Goal: Task Accomplishment & Management: Manage account settings

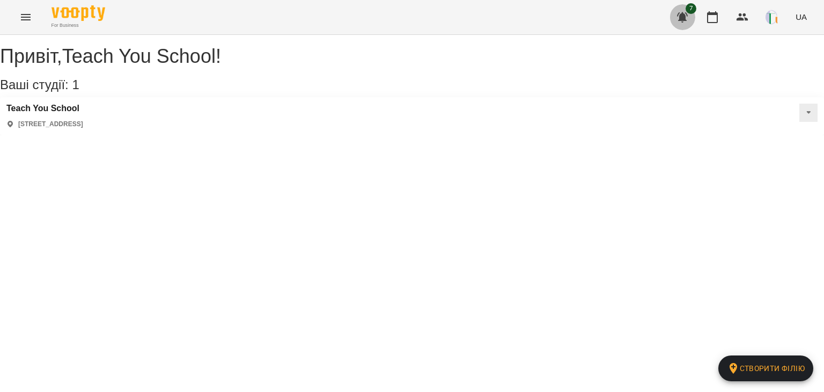
click at [690, 18] on button "button" at bounding box center [683, 17] width 26 height 26
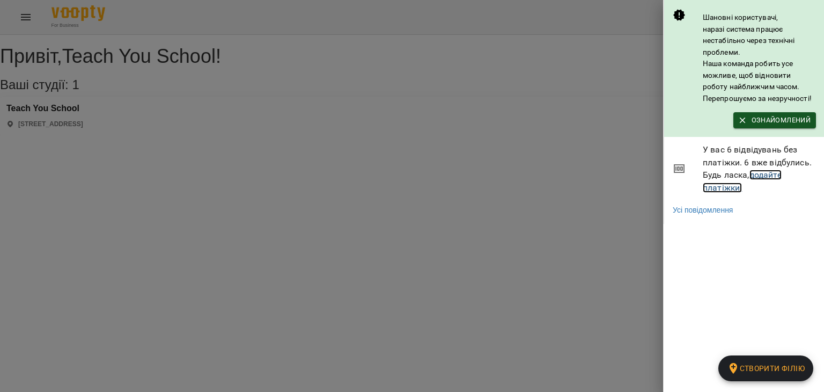
click at [763, 177] on link "додайте платіжки!" at bounding box center [742, 181] width 79 height 23
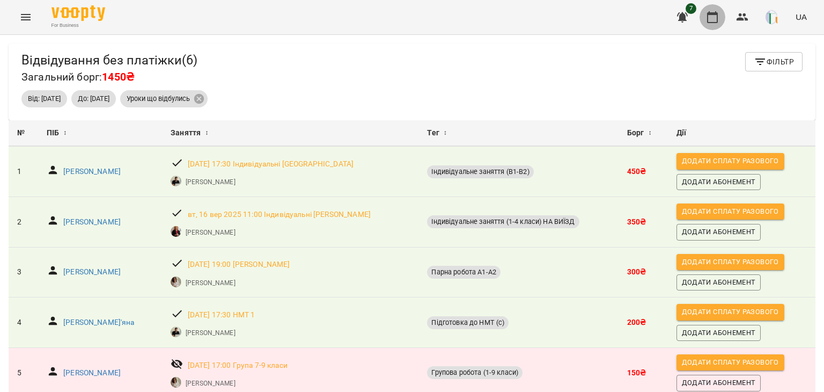
click at [709, 18] on icon "button" at bounding box center [712, 17] width 13 height 13
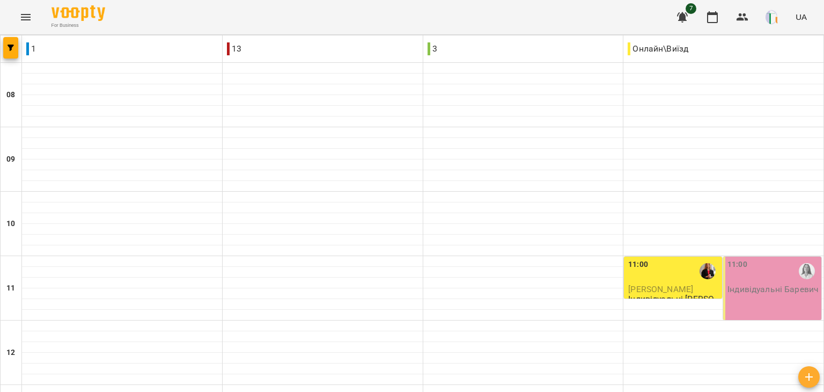
scroll to position [456, 0]
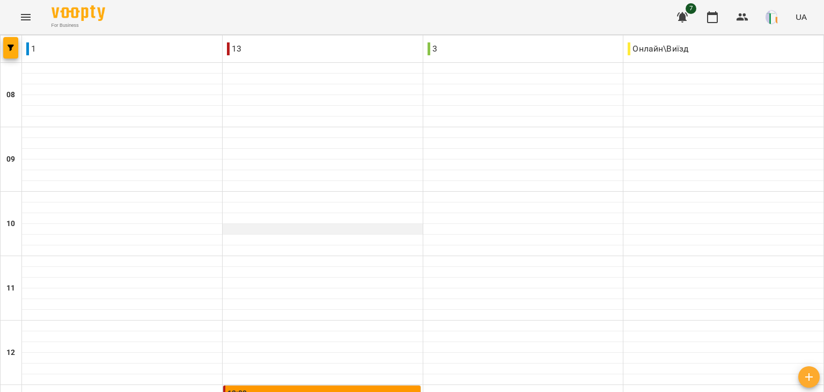
scroll to position [340, 0]
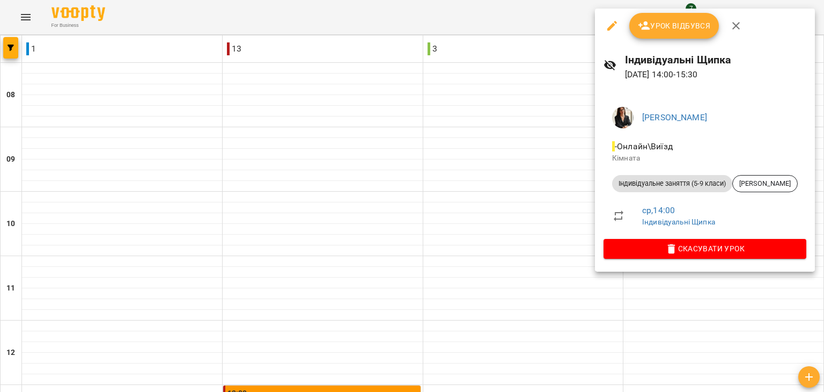
click at [670, 28] on span "Урок відбувся" at bounding box center [674, 25] width 73 height 13
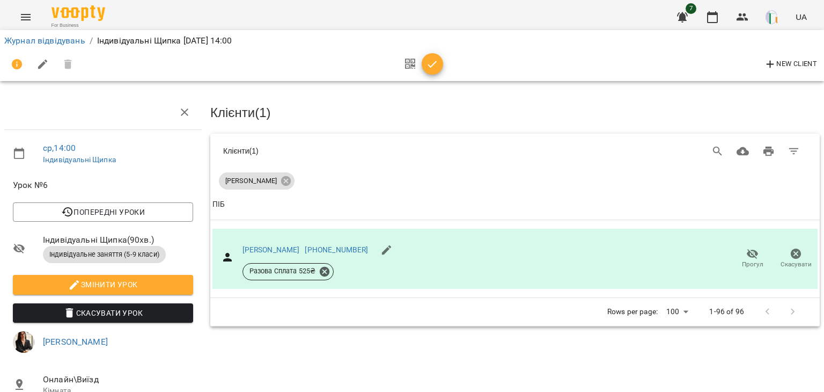
click at [426, 70] on icon "button" at bounding box center [432, 64] width 13 height 13
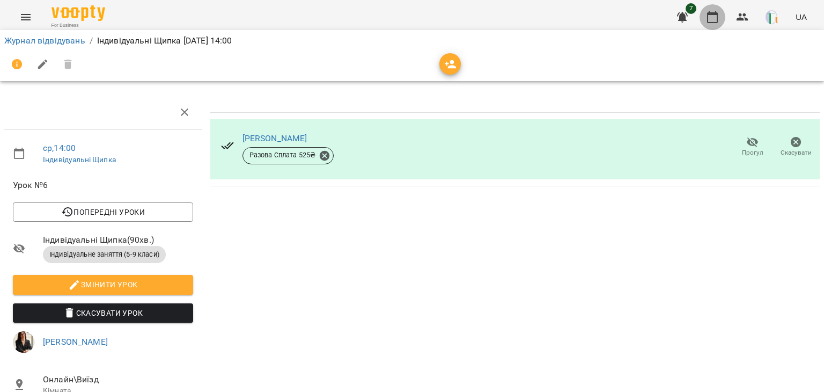
click at [720, 18] on button "button" at bounding box center [713, 17] width 26 height 26
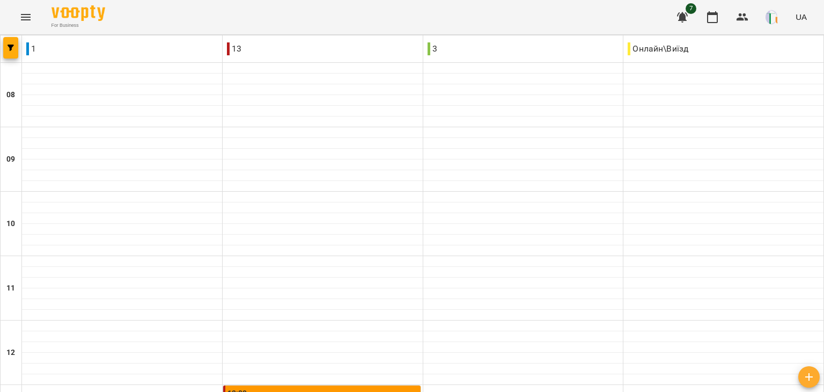
scroll to position [580, 0]
click at [743, 27] on button "button" at bounding box center [743, 17] width 26 height 26
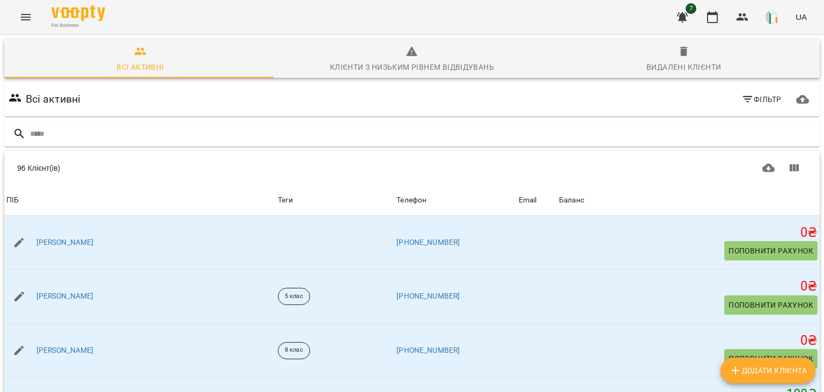
type input "*"
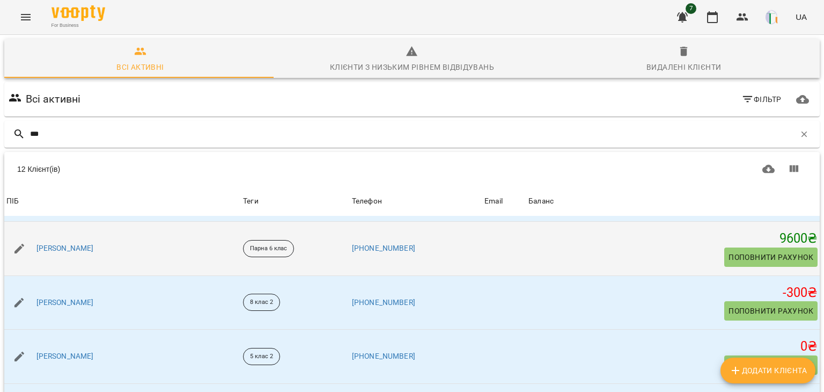
scroll to position [221, 0]
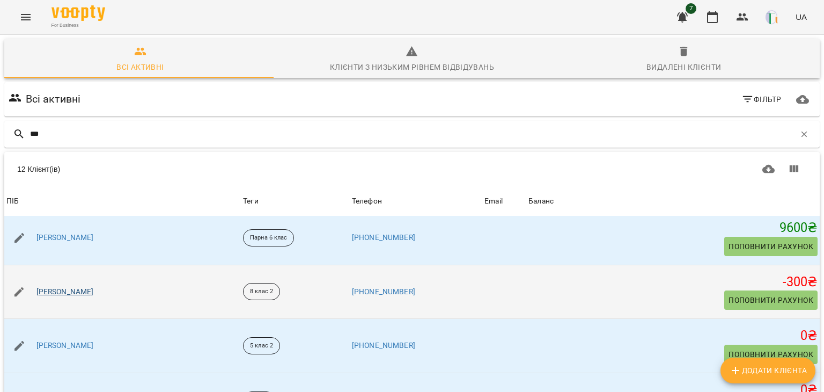
type input "***"
click at [60, 287] on link "Лащик Артем" at bounding box center [64, 292] width 57 height 11
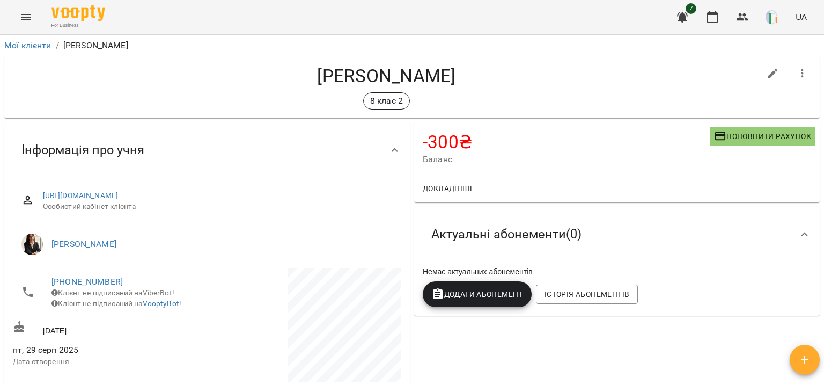
scroll to position [141, 0]
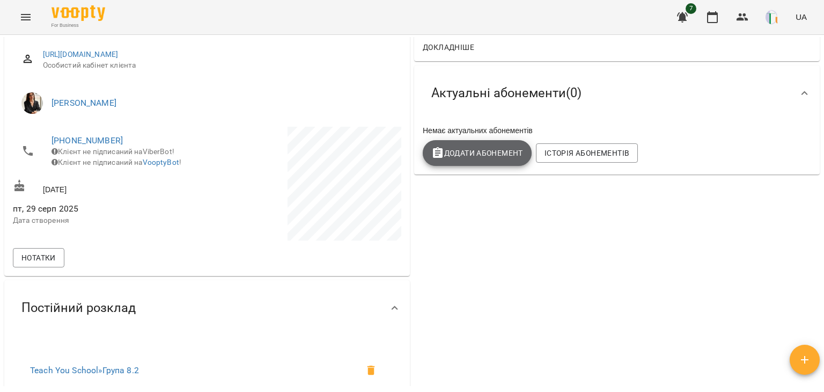
click at [485, 149] on span "Додати Абонемент" at bounding box center [477, 153] width 92 height 13
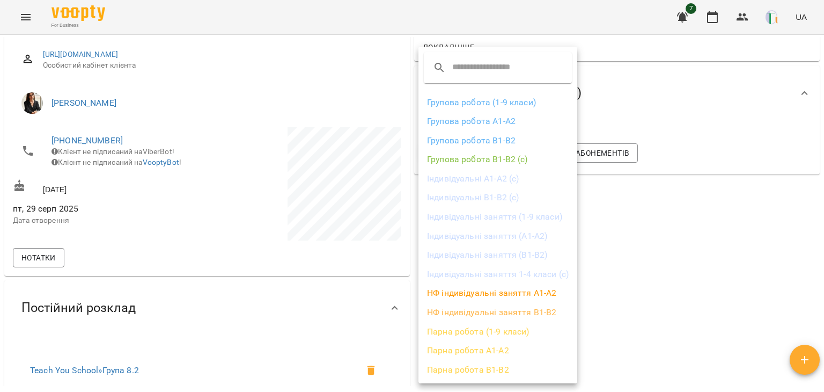
click at [633, 252] on div at bounding box center [412, 196] width 824 height 392
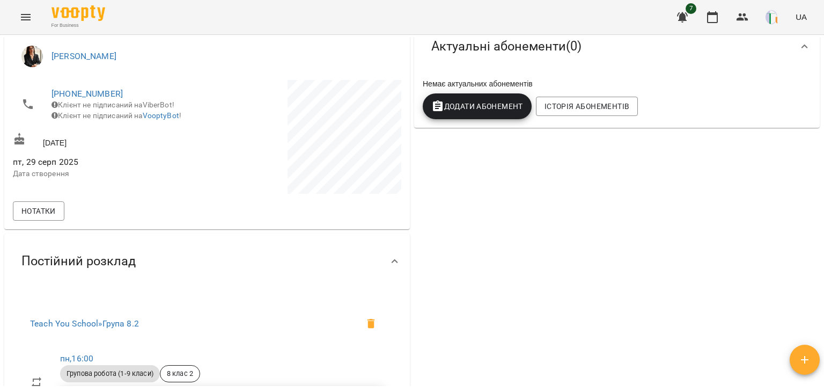
scroll to position [187, 0]
click at [496, 101] on span "Додати Абонемент" at bounding box center [477, 107] width 92 height 13
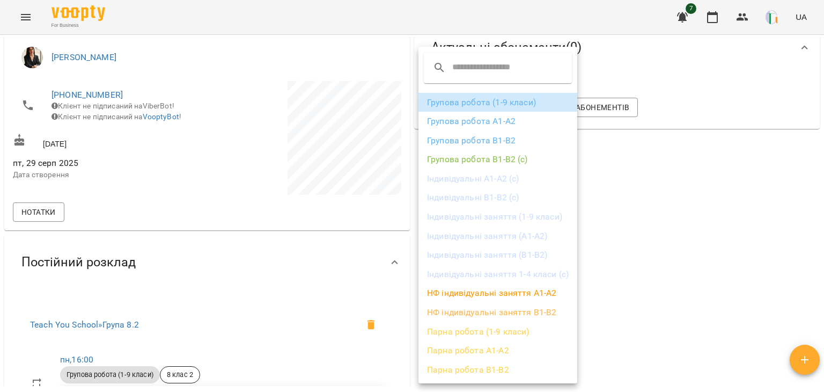
click at [488, 100] on li "Групова робота (1-9 класи)" at bounding box center [498, 102] width 159 height 19
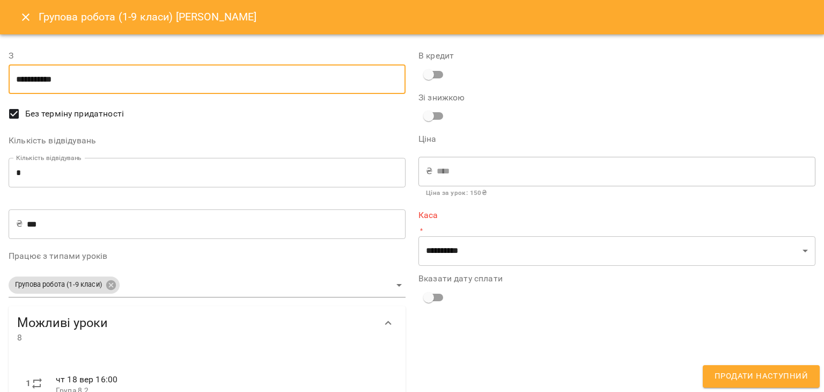
click at [87, 74] on input "**********" at bounding box center [207, 79] width 397 height 30
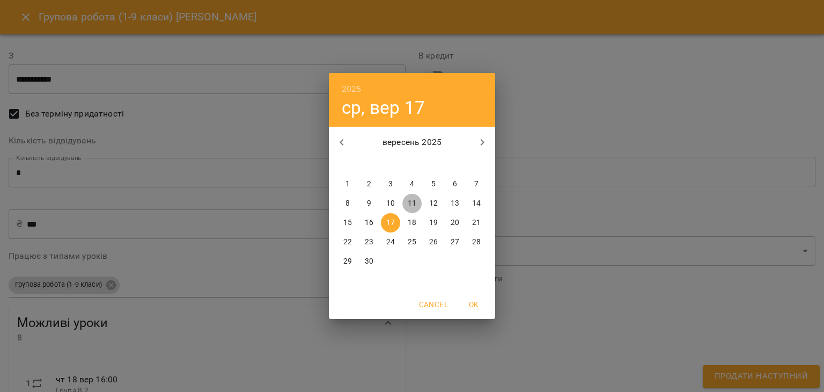
click at [412, 203] on p "11" at bounding box center [412, 203] width 9 height 11
type input "**********"
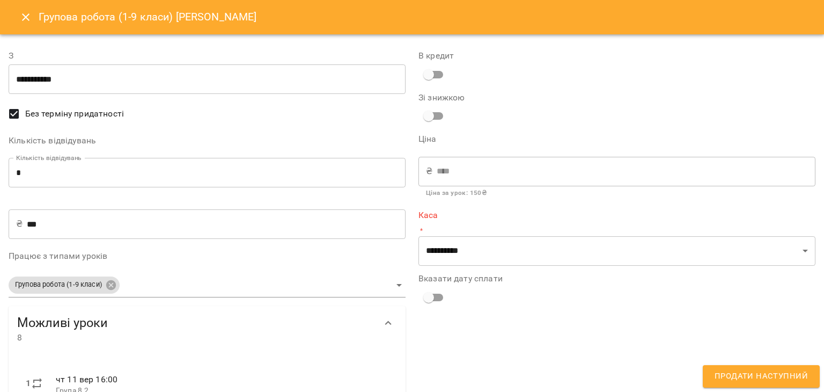
click at [473, 268] on div "**********" at bounding box center [617, 365] width 410 height 659
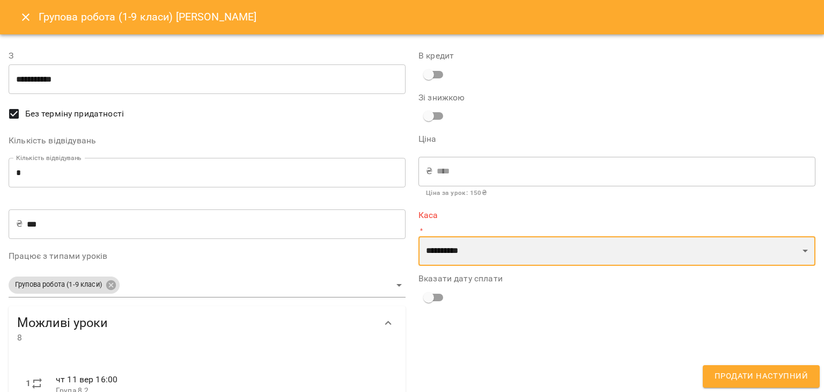
click at [458, 248] on select "**********" at bounding box center [617, 251] width 397 height 30
select select "****"
click at [419, 236] on select "**********" at bounding box center [617, 251] width 397 height 30
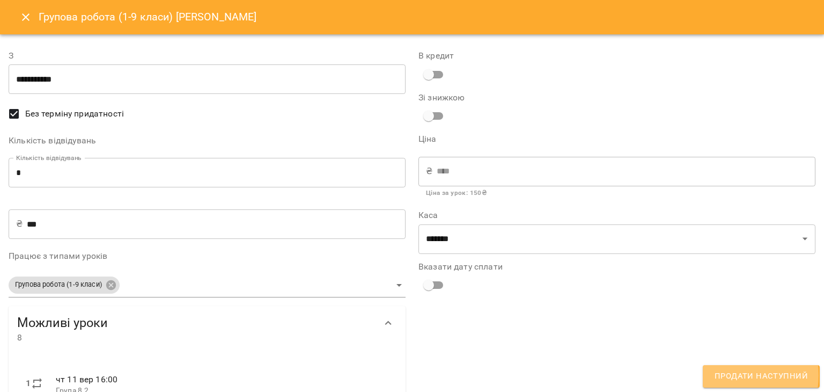
click at [733, 375] on span "Продати наступний" at bounding box center [761, 376] width 93 height 14
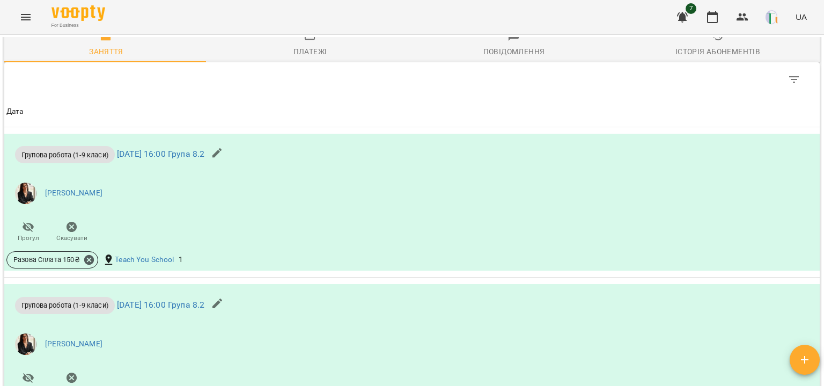
scroll to position [710, 0]
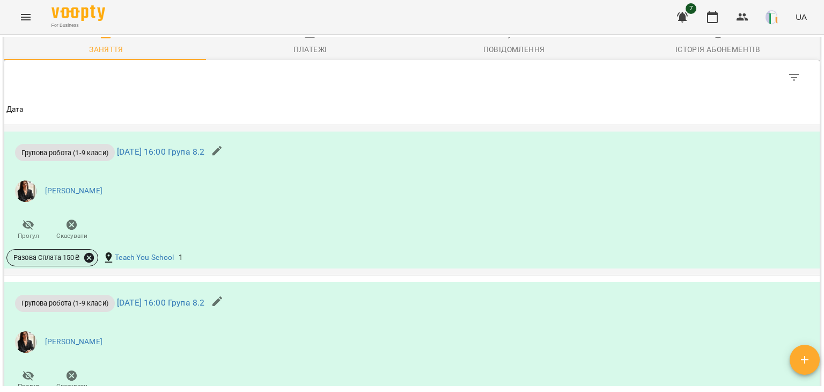
click at [91, 255] on icon at bounding box center [89, 258] width 10 height 10
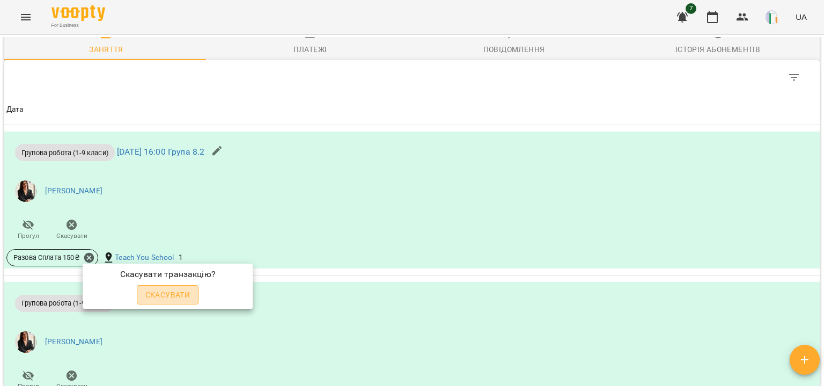
click at [171, 299] on span "Скасувати" at bounding box center [167, 294] width 45 height 13
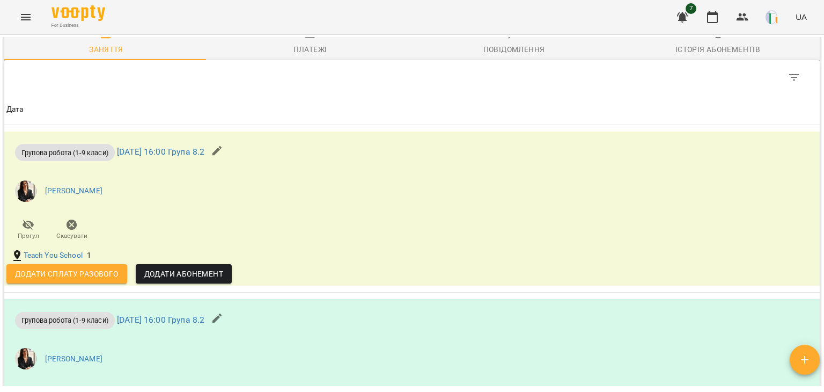
scroll to position [897, 0]
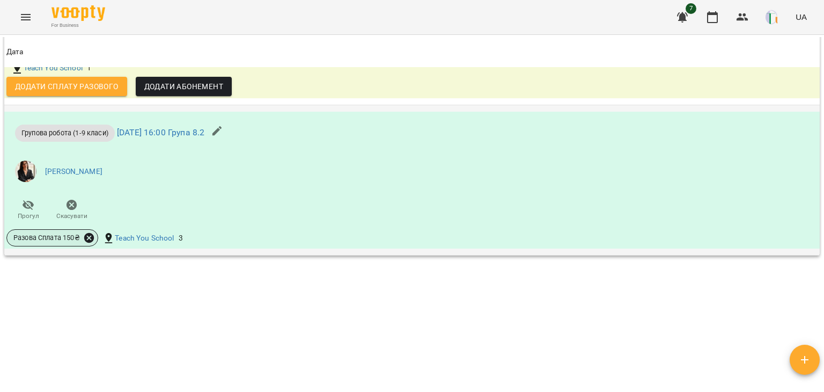
click at [89, 236] on icon at bounding box center [89, 238] width 12 height 12
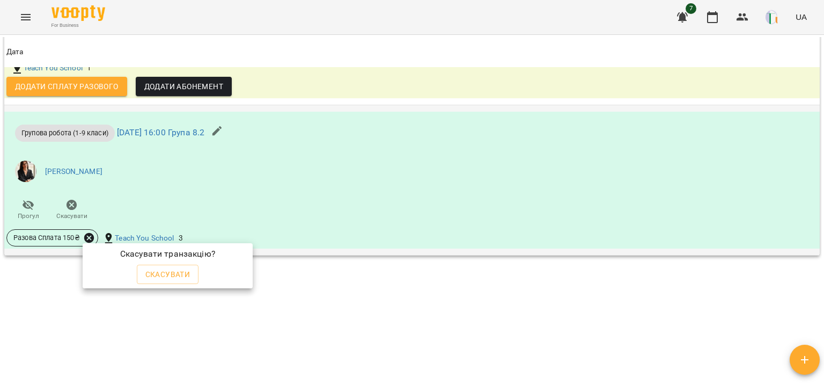
click at [89, 236] on div at bounding box center [412, 196] width 824 height 392
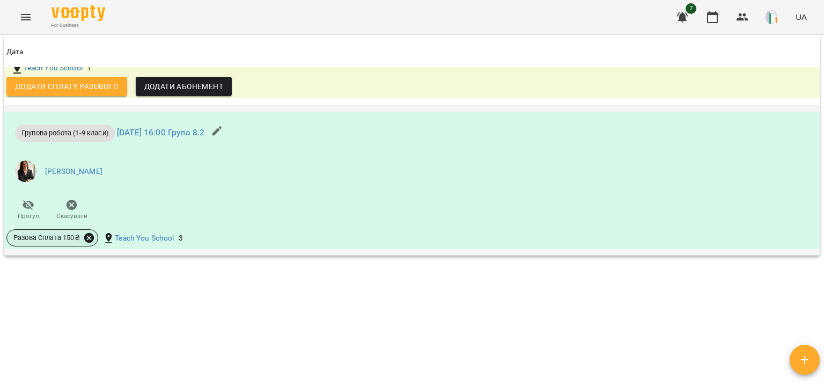
click at [88, 238] on icon at bounding box center [89, 238] width 10 height 10
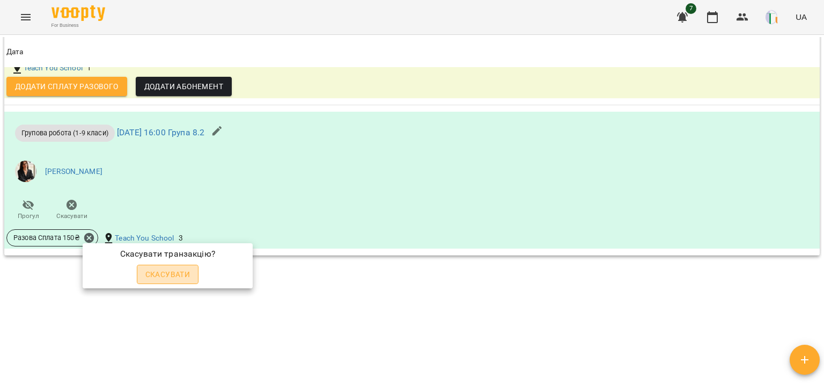
click at [144, 274] on button "Скасувати" at bounding box center [168, 274] width 62 height 19
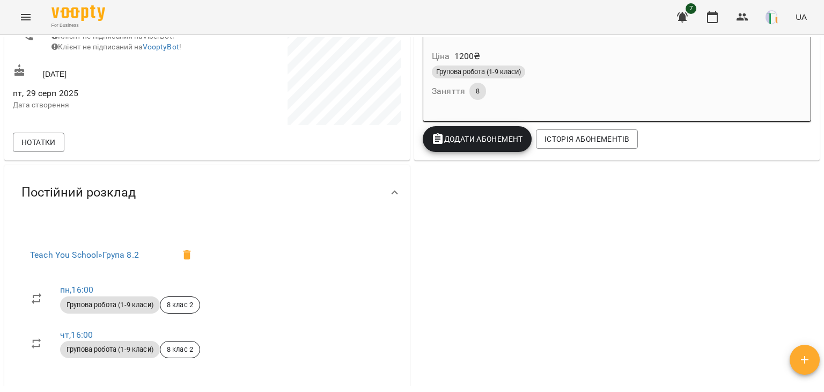
scroll to position [135, 0]
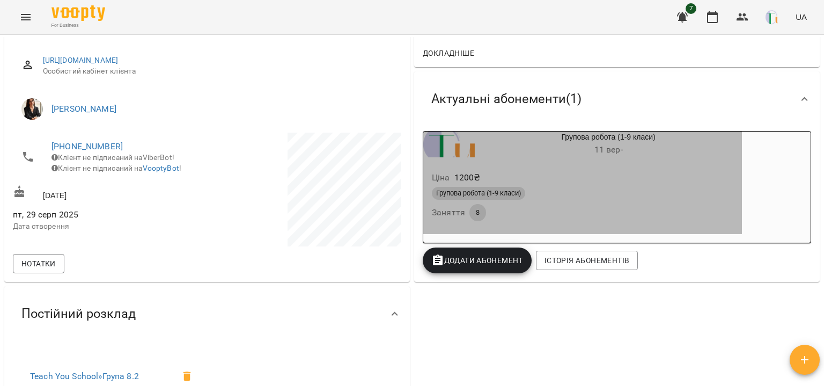
click at [566, 199] on div "Групова робота (1-9 класи)" at bounding box center [583, 193] width 302 height 13
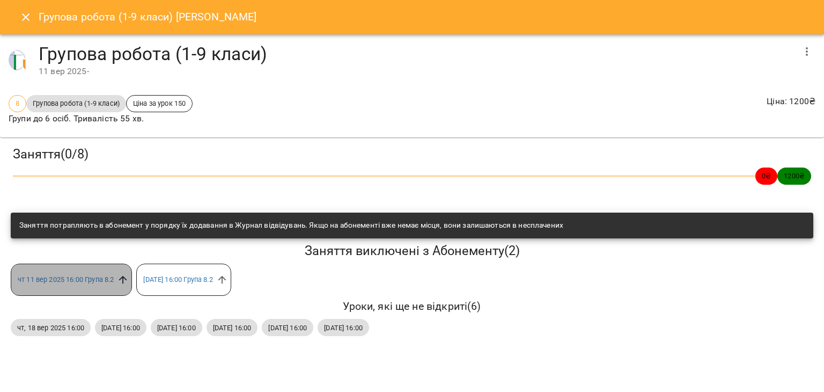
click at [126, 280] on icon at bounding box center [123, 280] width 12 height 12
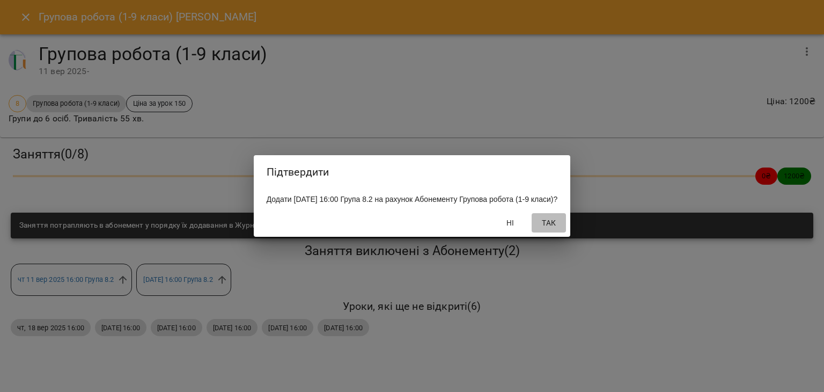
click at [560, 224] on span "Так" at bounding box center [549, 222] width 26 height 13
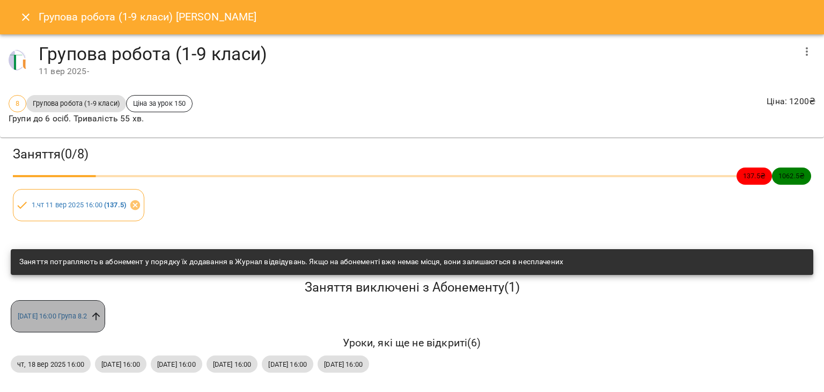
click at [100, 313] on icon at bounding box center [96, 316] width 8 height 8
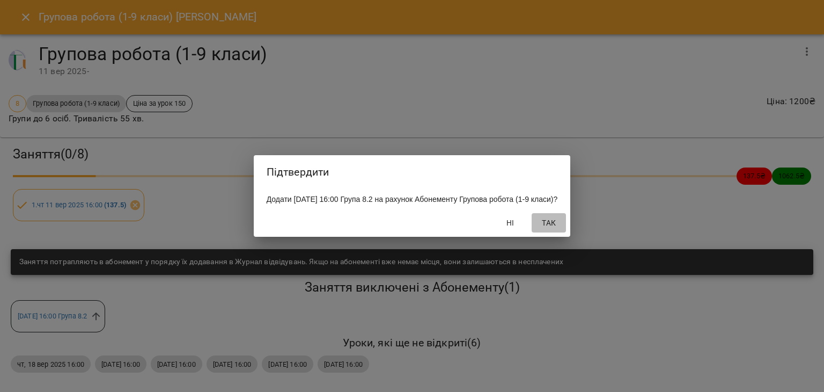
click at [555, 225] on span "Так" at bounding box center [549, 222] width 26 height 13
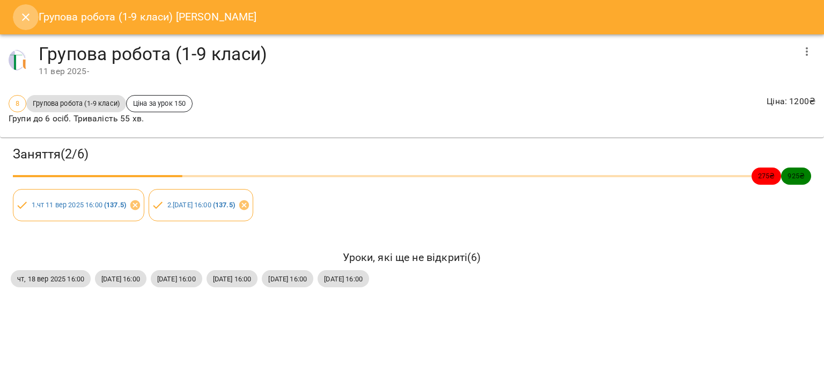
click at [22, 12] on icon "Close" at bounding box center [25, 17] width 13 height 13
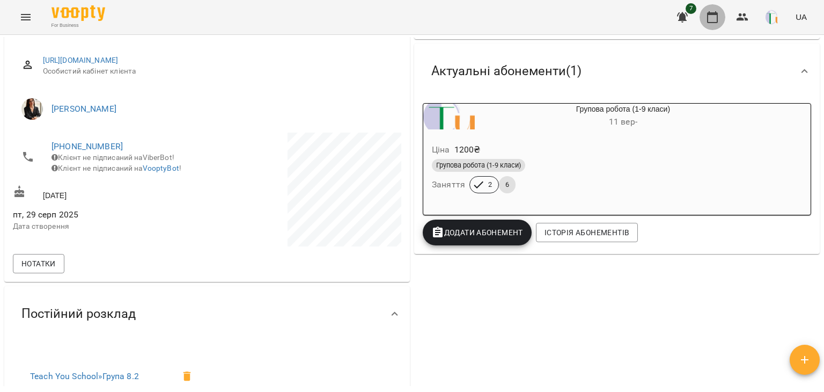
click at [711, 18] on icon "button" at bounding box center [712, 17] width 13 height 13
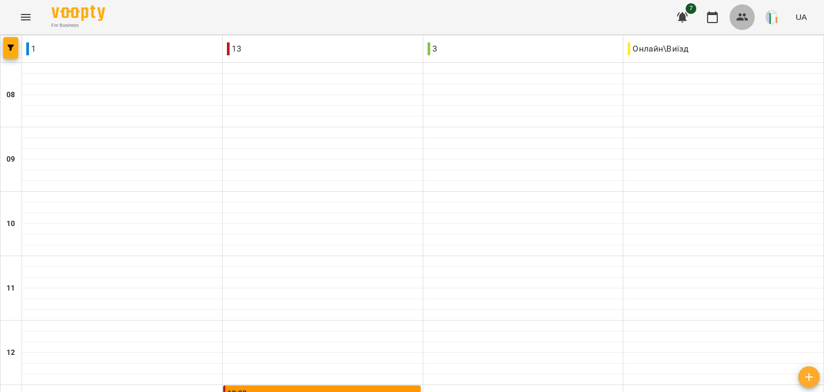
click at [743, 15] on icon "button" at bounding box center [742, 17] width 13 height 13
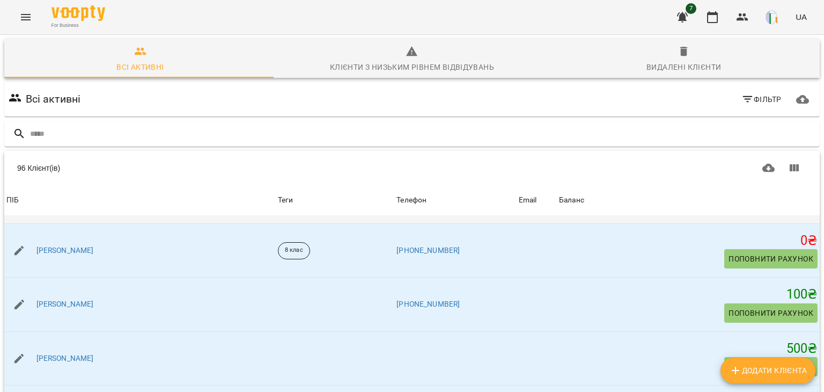
scroll to position [143, 0]
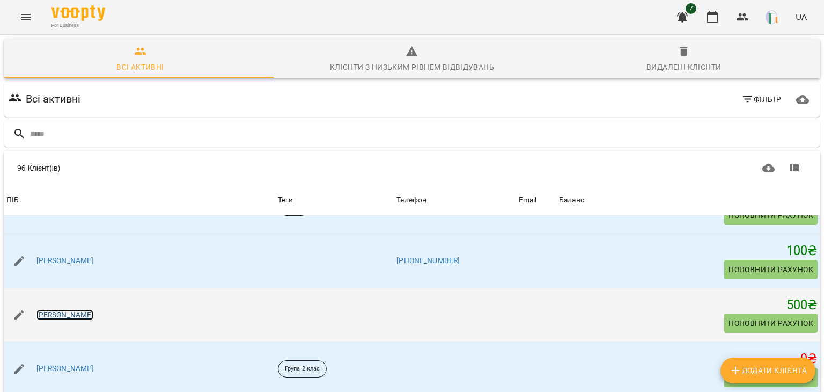
click at [89, 312] on link "Алієва-Ломач Кіра" at bounding box center [64, 315] width 57 height 11
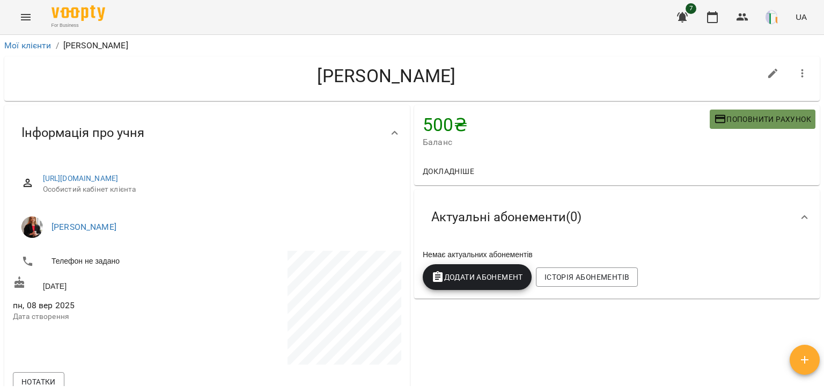
click at [776, 111] on button "Поповнити рахунок" at bounding box center [763, 118] width 106 height 19
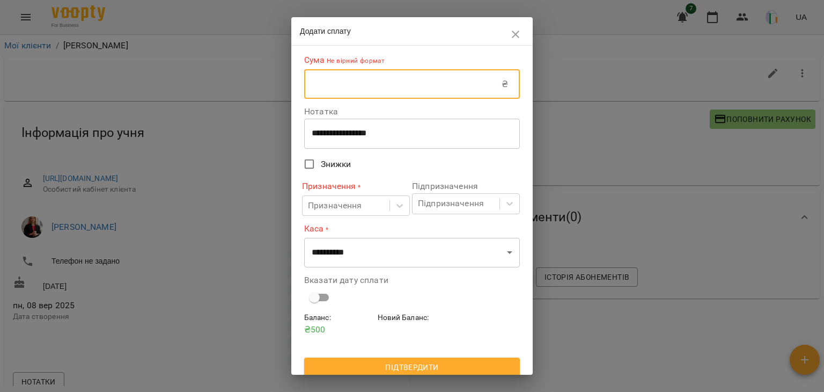
click at [365, 97] on input "text" at bounding box center [402, 84] width 197 height 30
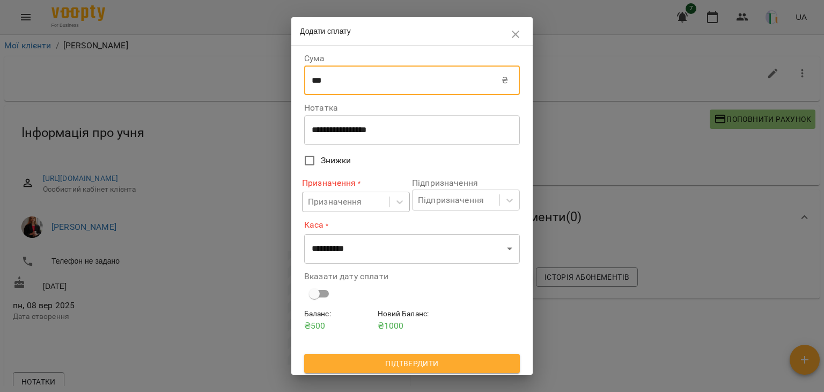
type input "***"
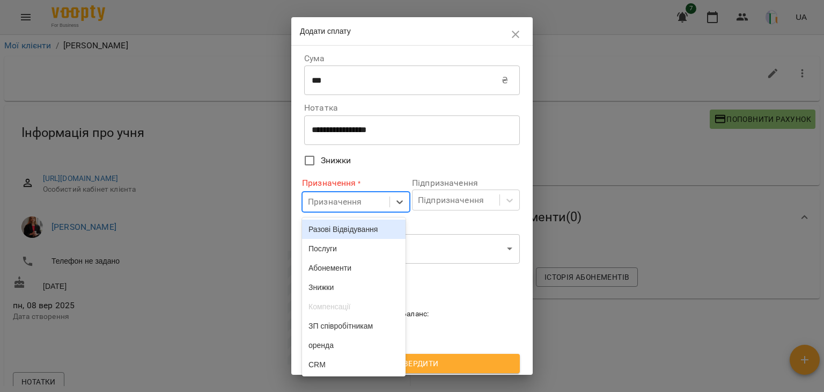
click at [359, 209] on div "Призначення" at bounding box center [346, 202] width 87 height 20
click at [346, 235] on div "Разові Відвідування" at bounding box center [354, 229] width 104 height 19
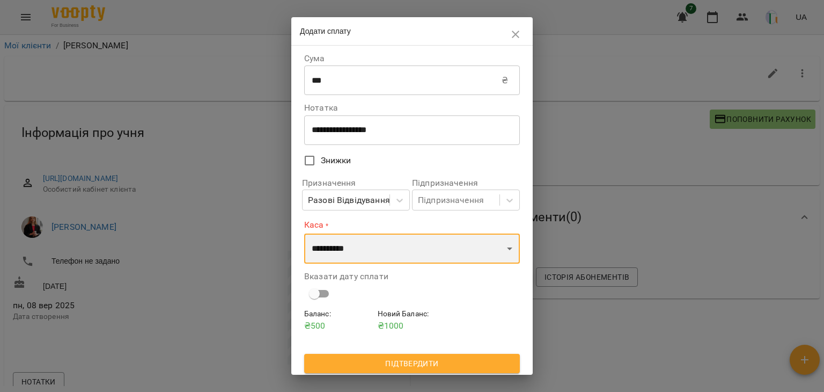
click at [364, 247] on select "**********" at bounding box center [412, 248] width 216 height 30
select select "****"
click at [304, 233] on select "**********" at bounding box center [412, 248] width 216 height 30
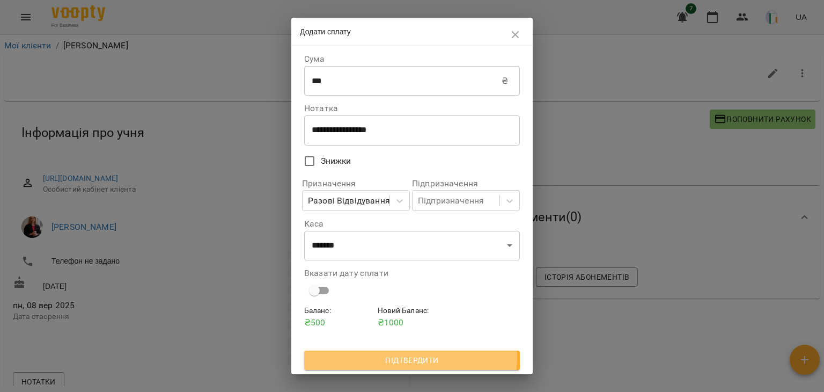
click at [410, 357] on span "Підтвердити" at bounding box center [412, 360] width 199 height 13
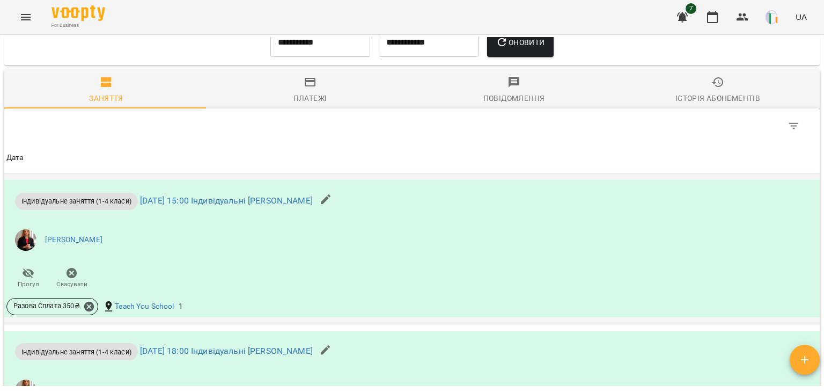
scroll to position [749, 0]
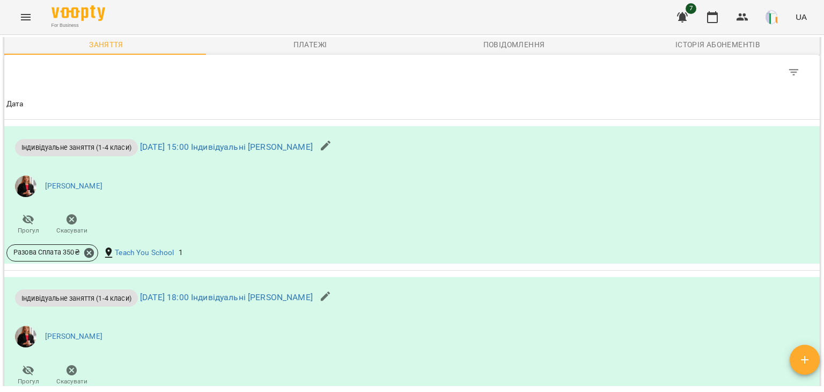
click at [517, 93] on th "Дата" at bounding box center [412, 104] width 816 height 30
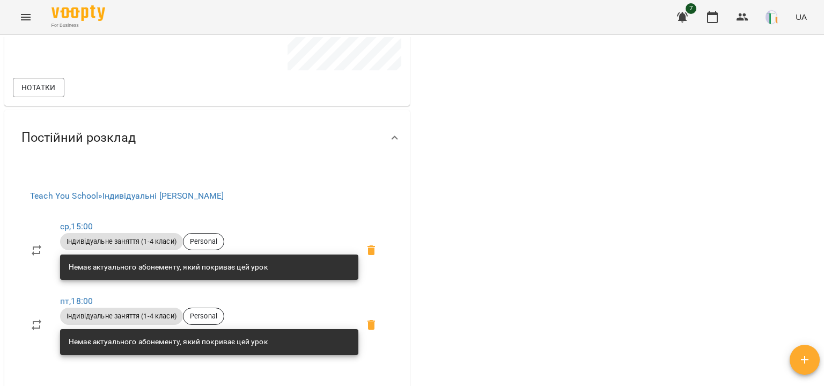
scroll to position [294, 0]
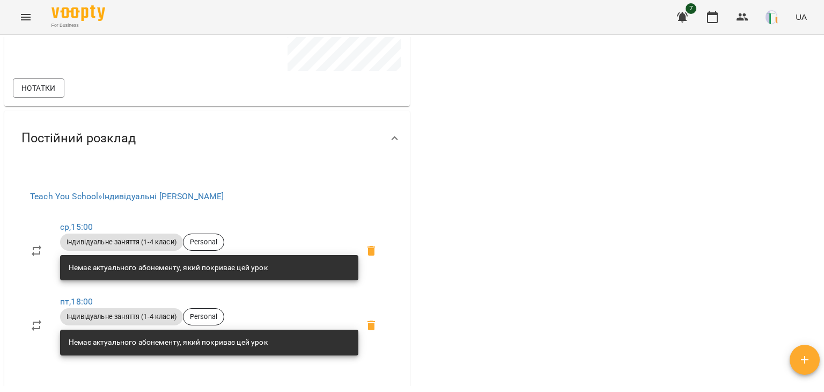
click at [509, 245] on div "1000 ₴ Баланс Поповнити рахунок Докладніше 1000 ₴ Разові Відвідування 2050 ₴ Бе…" at bounding box center [617, 113] width 410 height 609
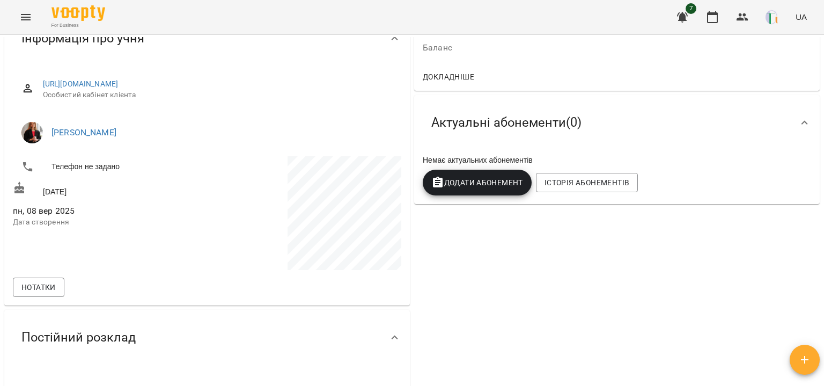
scroll to position [0, 0]
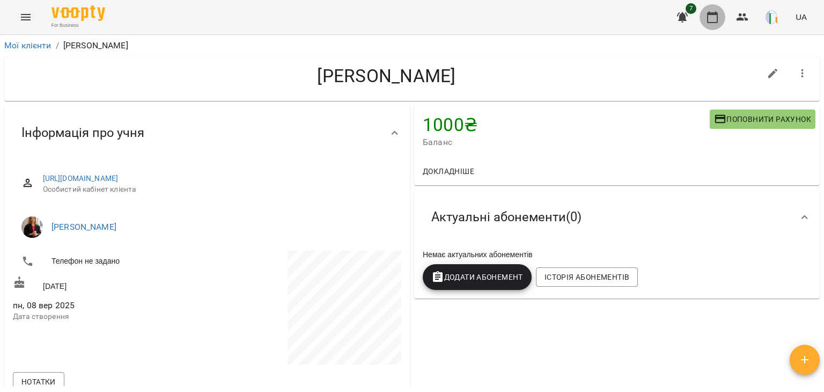
click at [717, 20] on icon "button" at bounding box center [712, 17] width 13 height 13
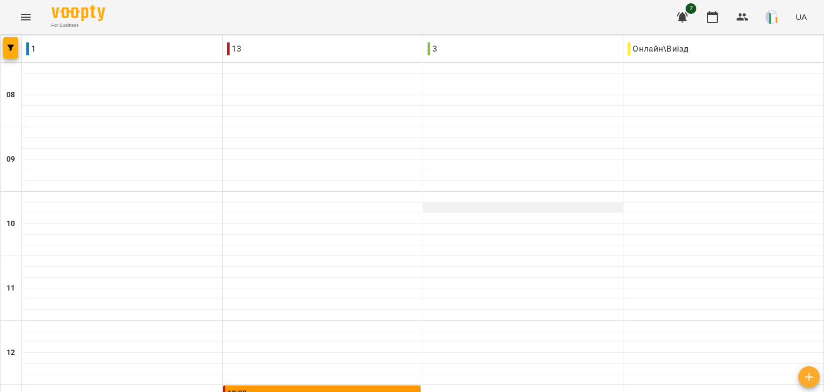
scroll to position [384, 0]
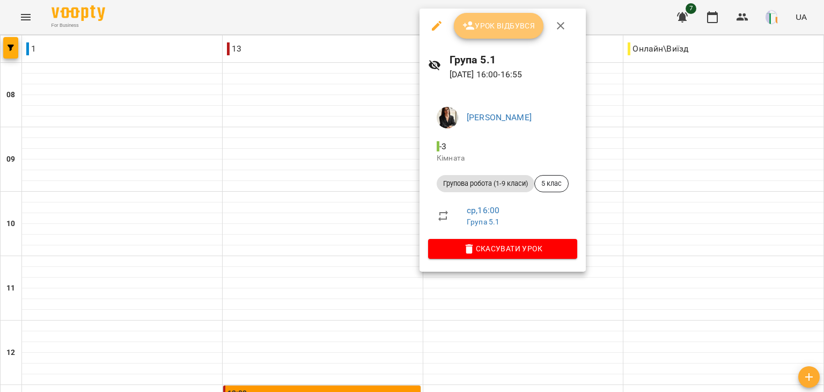
click at [492, 16] on button "Урок відбувся" at bounding box center [499, 26] width 90 height 26
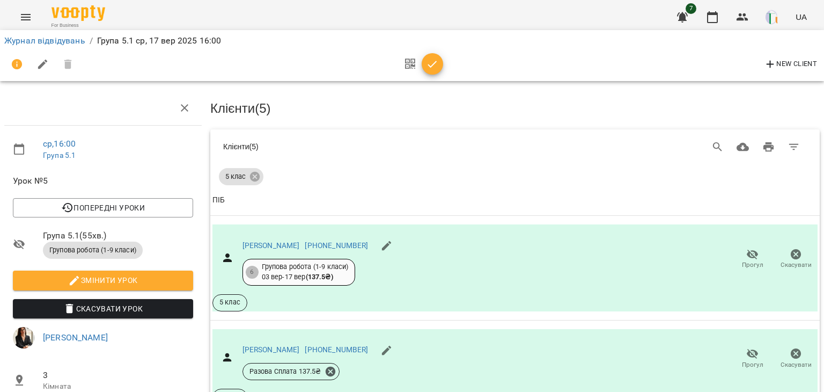
scroll to position [185, 0]
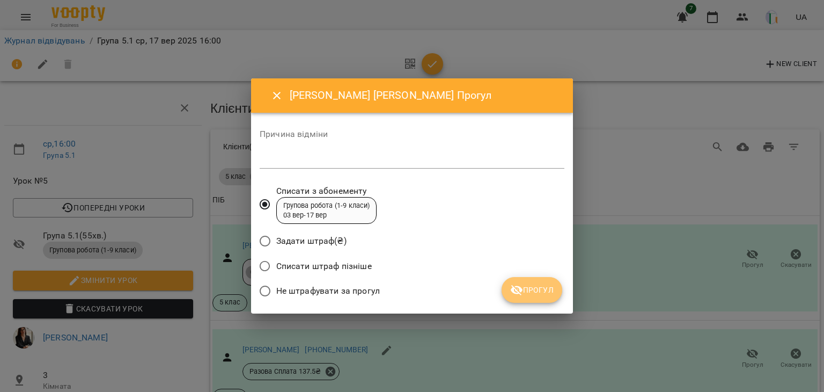
click at [521, 288] on icon "submit" at bounding box center [517, 290] width 12 height 10
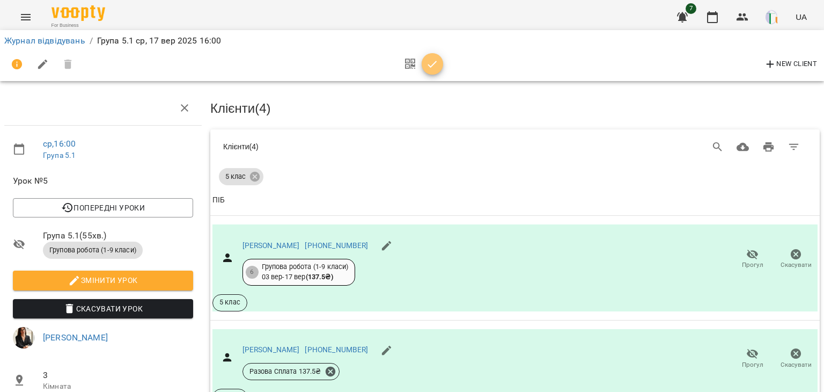
click at [436, 55] on button "button" at bounding box center [432, 63] width 21 height 21
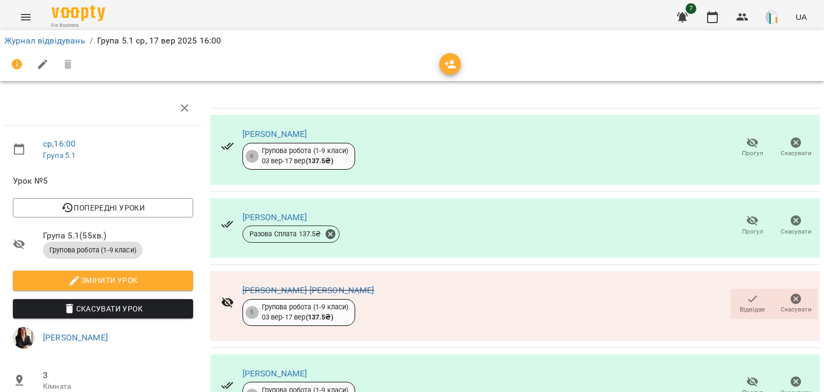
scroll to position [0, 0]
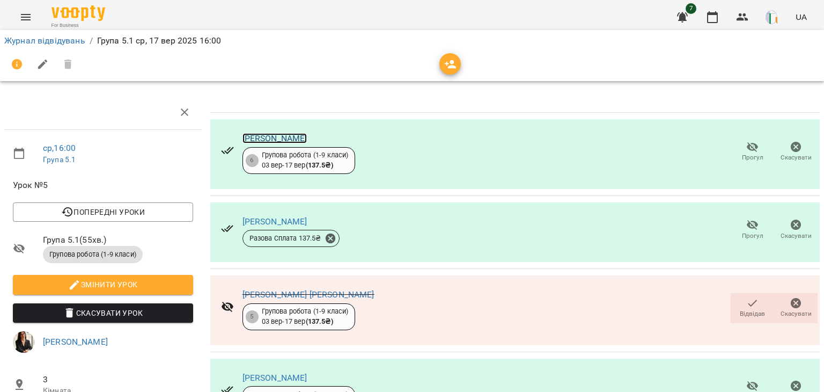
click at [258, 140] on link "[PERSON_NAME]" at bounding box center [275, 138] width 65 height 10
click at [750, 310] on span "Відвідав" at bounding box center [752, 313] width 25 height 9
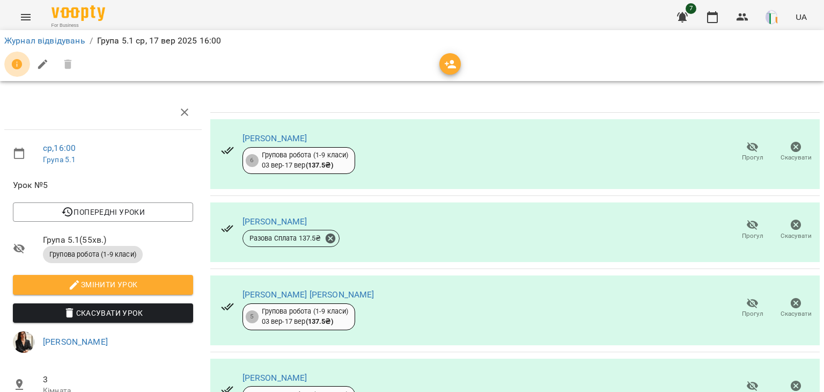
click at [14, 62] on icon "button" at bounding box center [17, 64] width 11 height 11
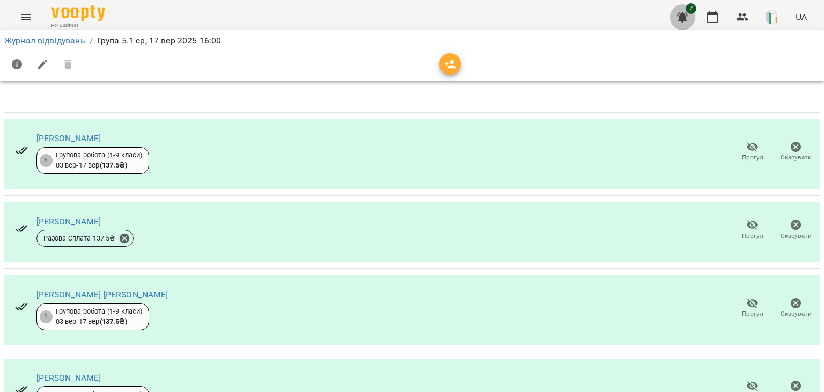
click at [681, 20] on icon "button" at bounding box center [682, 17] width 11 height 10
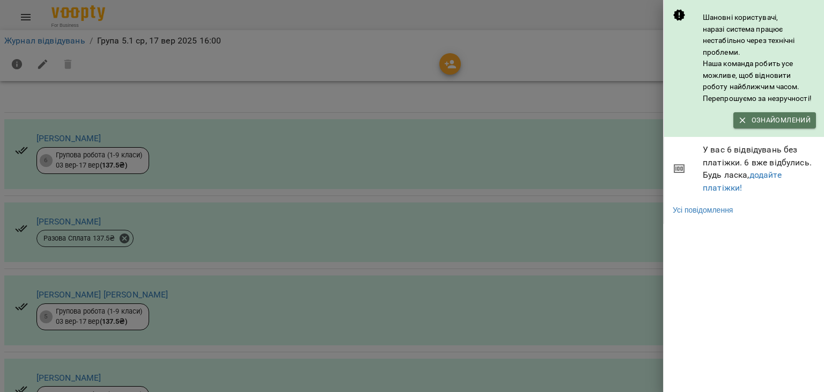
click at [758, 114] on span "Ознайомлений" at bounding box center [775, 120] width 72 height 12
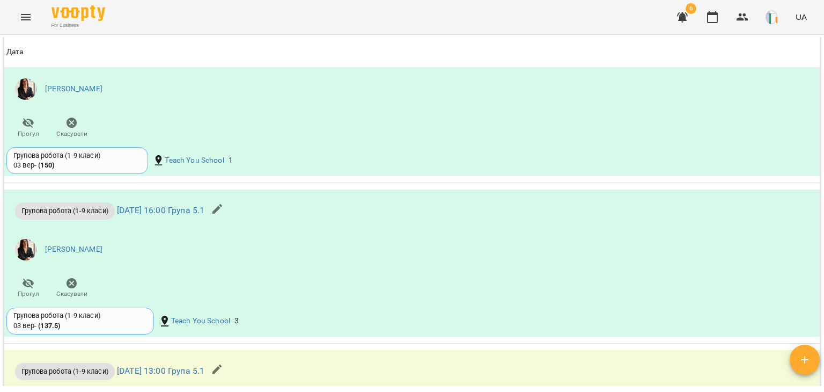
scroll to position [955, 0]
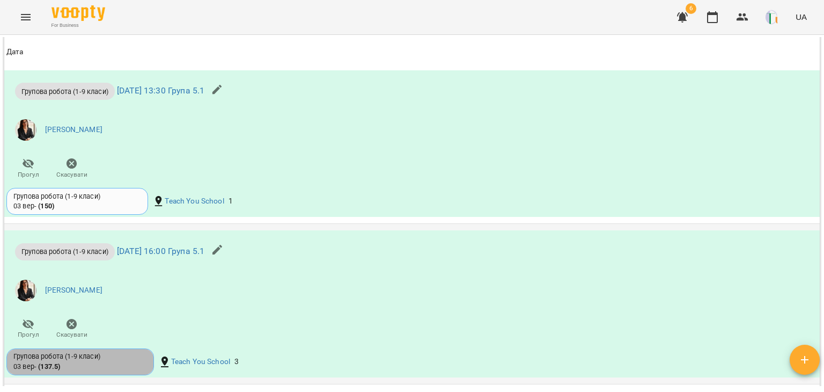
click at [61, 361] on div "Групова робота (1-9 класи)" at bounding box center [80, 357] width 134 height 10
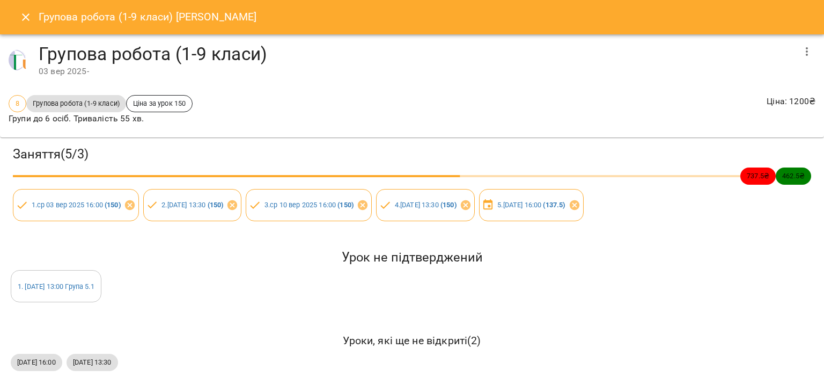
scroll to position [2, 0]
click at [30, 13] on icon "Close" at bounding box center [25, 17] width 13 height 13
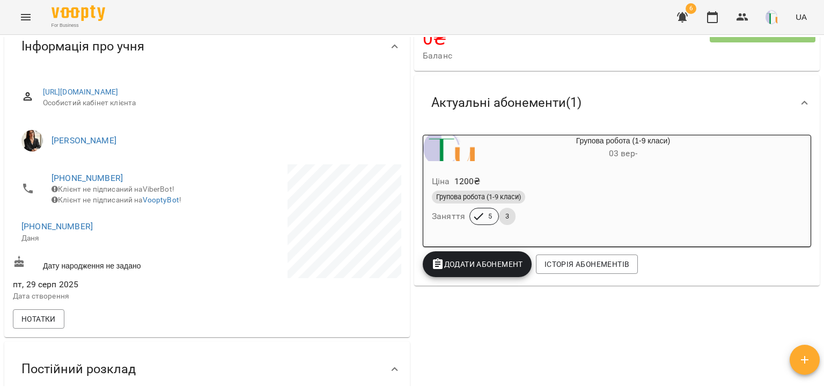
scroll to position [86, 0]
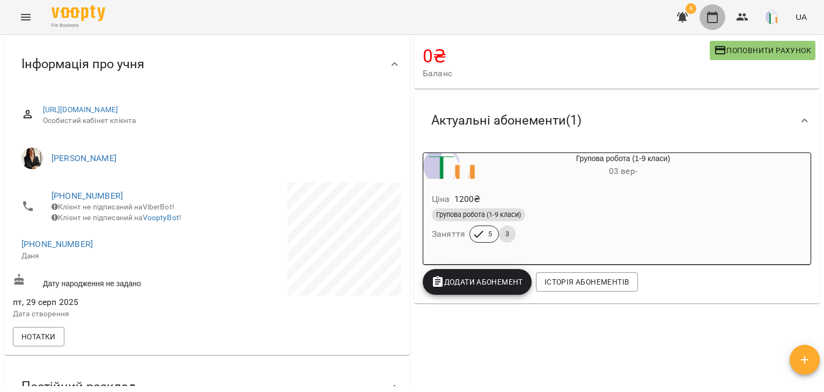
click at [719, 17] on icon "button" at bounding box center [712, 17] width 13 height 13
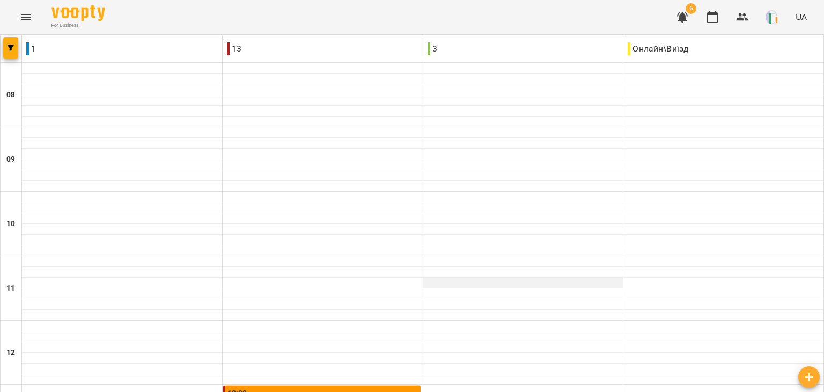
scroll to position [338, 0]
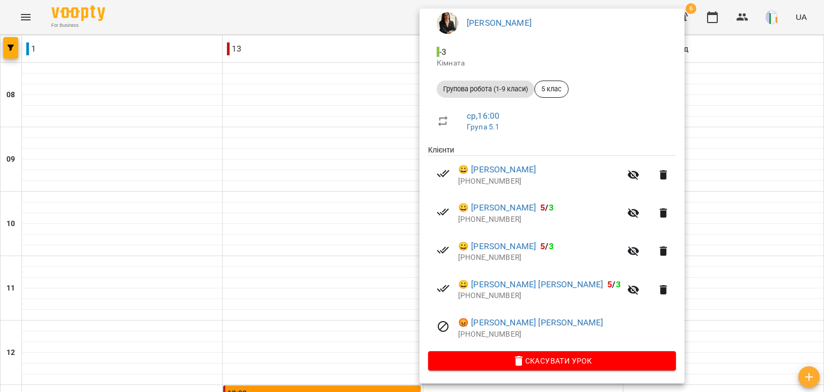
scroll to position [0, 0]
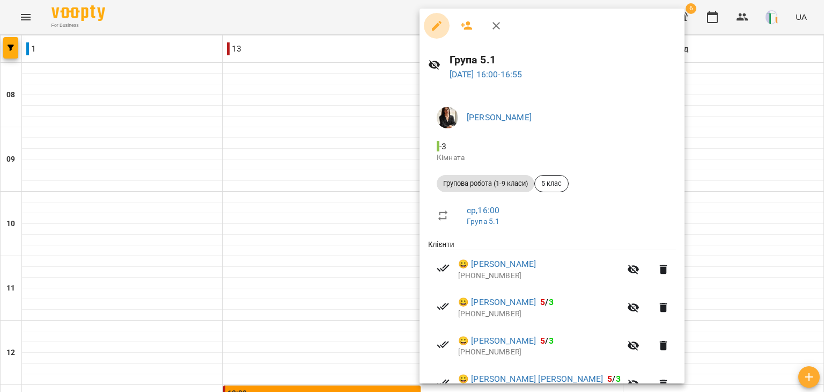
click at [436, 16] on button "button" at bounding box center [437, 26] width 26 height 26
